Goal: Transaction & Acquisition: Purchase product/service

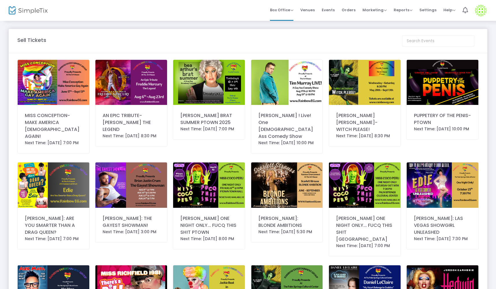
click at [46, 82] on img at bounding box center [54, 82] width 72 height 45
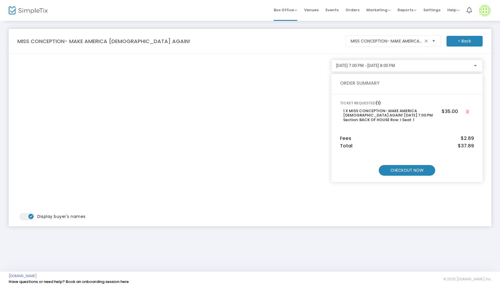
click at [411, 173] on m-button "CHECKOUT NOW" at bounding box center [406, 170] width 56 height 11
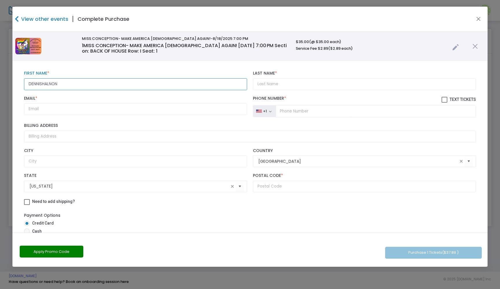
type input "DENNISHALNON"
type input "[EMAIL_ADDRESS][DOMAIN_NAME]"
type input "[PERSON_NAME]"
click at [60, 83] on input "DENNISHALNON" at bounding box center [135, 84] width 223 height 12
type input "[PERSON_NAME]"
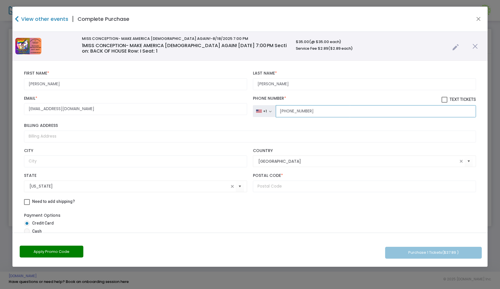
scroll to position [49, 0]
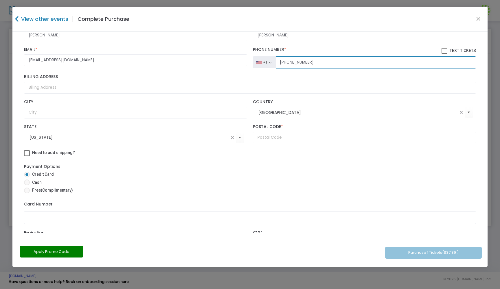
type input "[PHONE_NUMBER]"
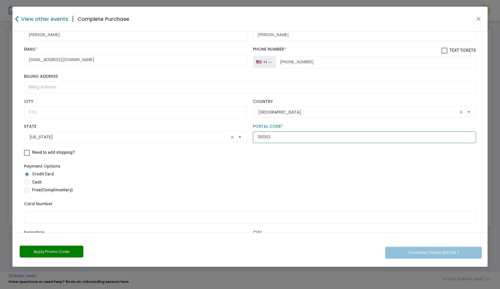
type input "06063"
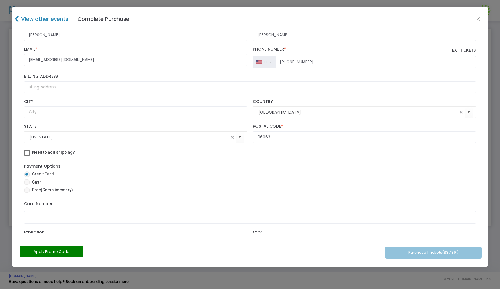
scroll to position [115, 0]
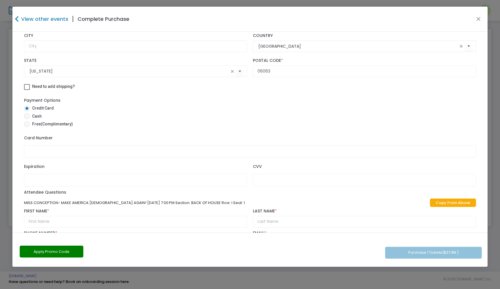
click at [272, 186] on div at bounding box center [364, 180] width 223 height 12
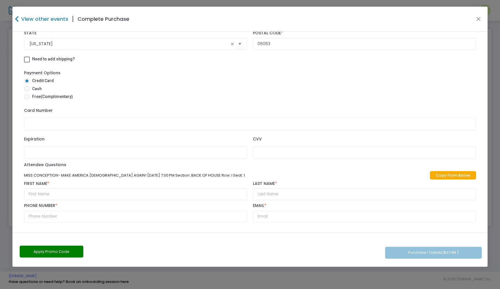
click at [445, 178] on link "Copy From Above" at bounding box center [453, 175] width 46 height 8
type input "[PERSON_NAME]"
type input "[PHONE_NUMBER]"
type input "[EMAIL_ADDRESS][DOMAIN_NAME]"
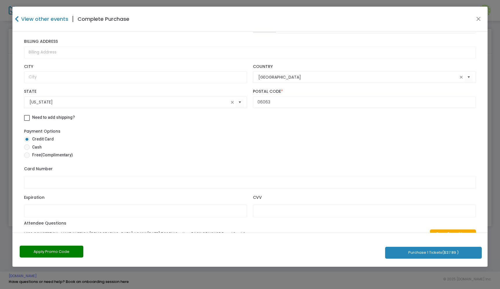
scroll to position [86, 0]
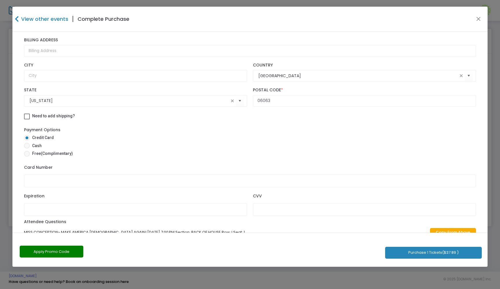
click at [419, 256] on button "Purchase 1 Tickets ($37.89 )" at bounding box center [433, 253] width 97 height 12
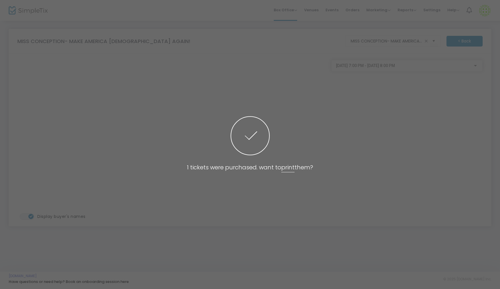
click at [351, 159] on span at bounding box center [250, 144] width 500 height 289
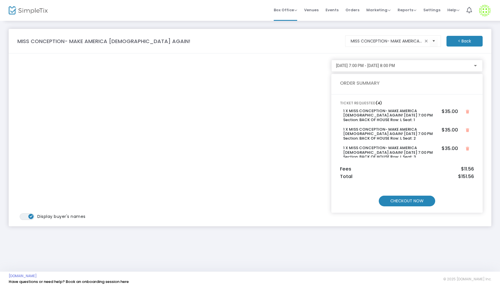
click at [409, 200] on m-button "CHECKOUT NOW" at bounding box center [406, 201] width 56 height 11
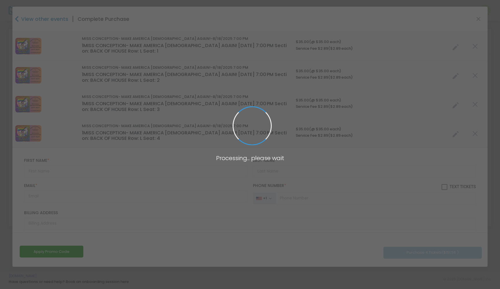
type input "[GEOGRAPHIC_DATA]"
type input "[US_STATE]"
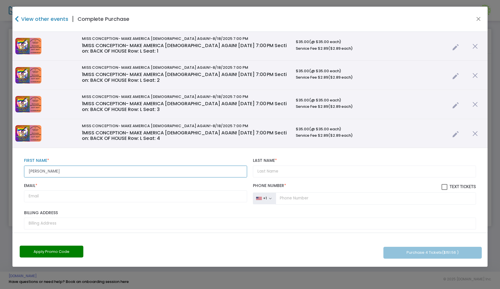
type input "[PERSON_NAME]"
type input "VLAHOVIC"
type input "[PERSON_NAME]"
